Goal: Find specific page/section: Find specific page/section

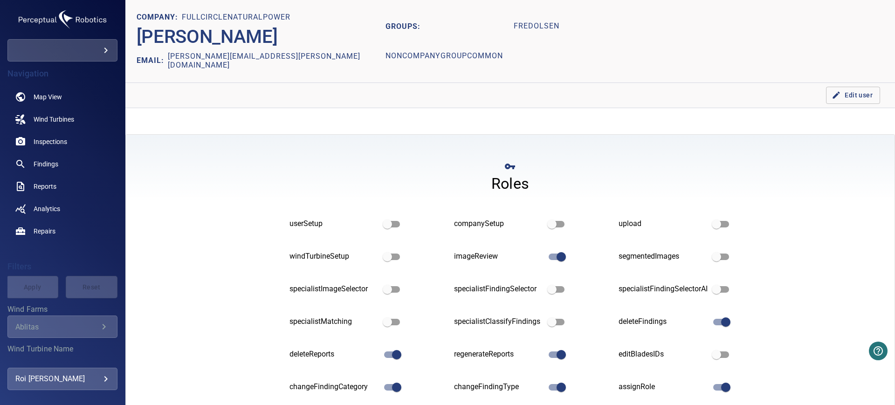
click at [108, 48] on body "**********" at bounding box center [447, 202] width 895 height 405
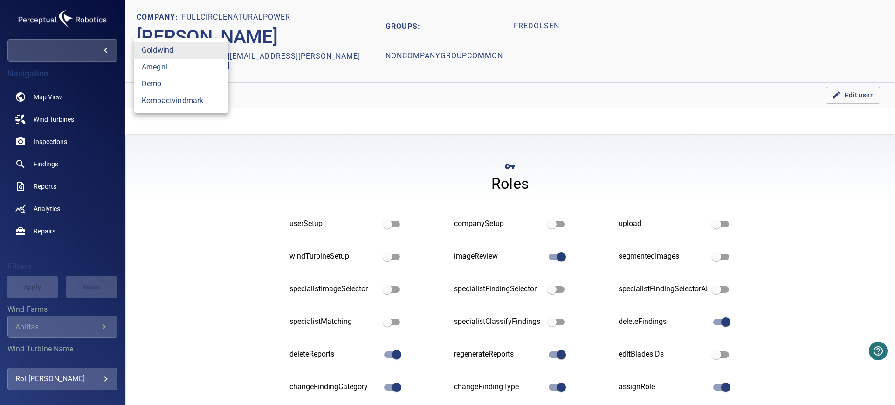
click at [158, 66] on link "amegni" at bounding box center [181, 67] width 94 height 17
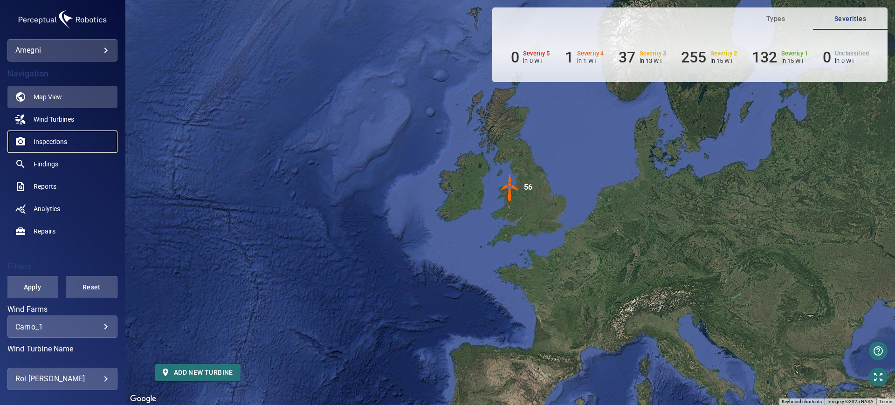
click at [59, 143] on span "Inspections" at bounding box center [51, 141] width 34 height 9
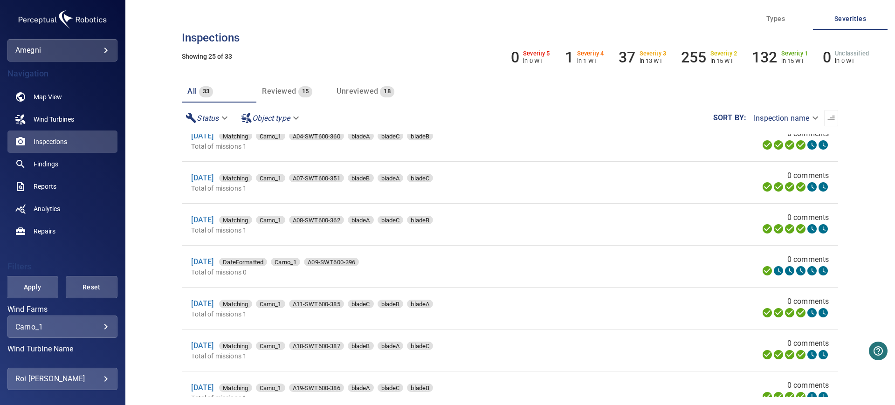
scroll to position [797, 0]
